Goal: Task Accomplishment & Management: Manage account settings

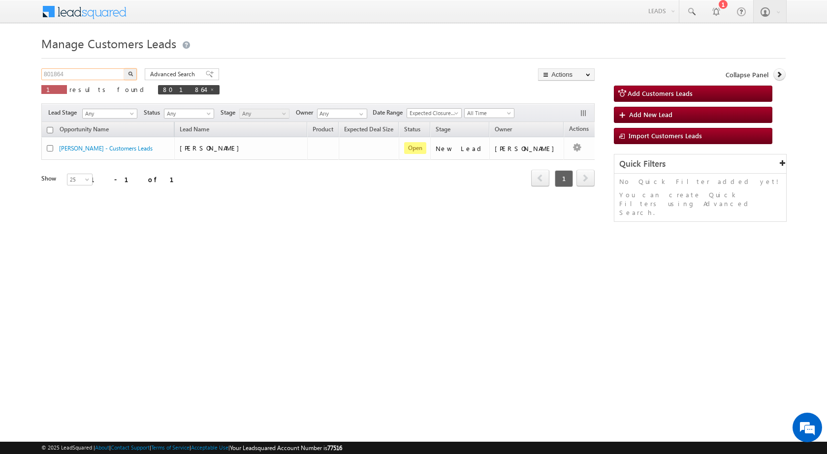
drag, startPoint x: 77, startPoint y: 71, endPoint x: 23, endPoint y: 50, distance: 57.7
click at [23, 50] on body "Menu [PERSON_NAME] sitar a6@ks erve." at bounding box center [413, 139] width 827 height 279
paste input "4207"
type input "804207"
click at [124, 68] on button "button" at bounding box center [130, 74] width 13 height 12
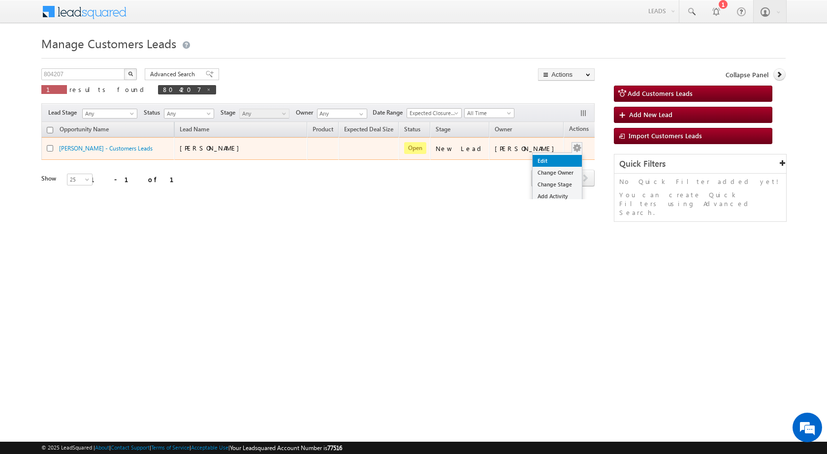
click at [554, 156] on link "Edit" at bounding box center [556, 161] width 49 height 12
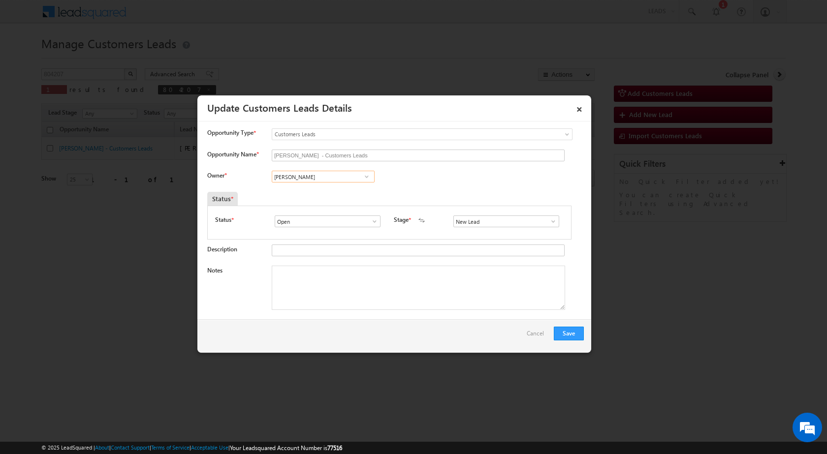
click at [325, 178] on input "[PERSON_NAME]" at bounding box center [323, 177] width 103 height 12
paste input "[PERSON_NAME][EMAIL_ADDRESS][DOMAIN_NAME]"
click at [340, 192] on span "[PERSON_NAME][EMAIL_ADDRESS][DOMAIN_NAME]" at bounding box center [320, 195] width 89 height 7
type input "[PERSON_NAME]"
click at [338, 305] on textarea "Notes" at bounding box center [418, 288] width 293 height 44
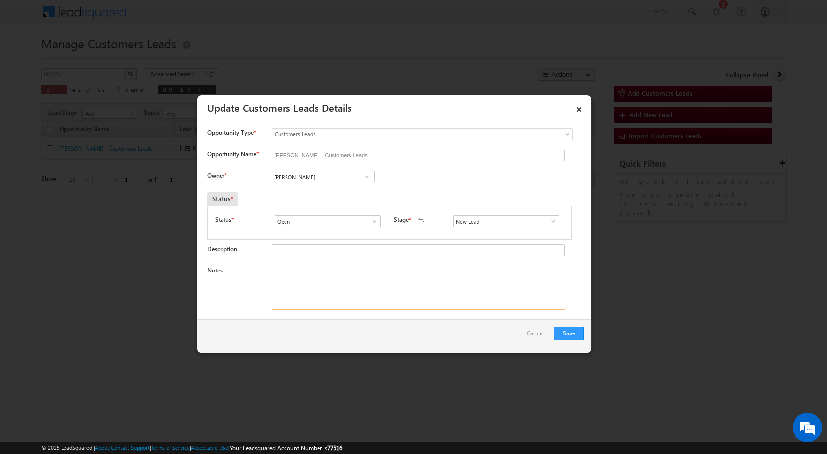
paste textarea "804207 / [PERSON_NAME] / 8607056081 / P + C / 132001 TO PANIPAT / PLOT VALUE 20…"
type textarea "804207 / [PERSON_NAME] / 8607056081 / P + C / 132001 TO PANIPAT / PLOT VALUE 20…"
click at [563, 333] on button "Save" at bounding box center [569, 334] width 30 height 14
